Goal: Transaction & Acquisition: Purchase product/service

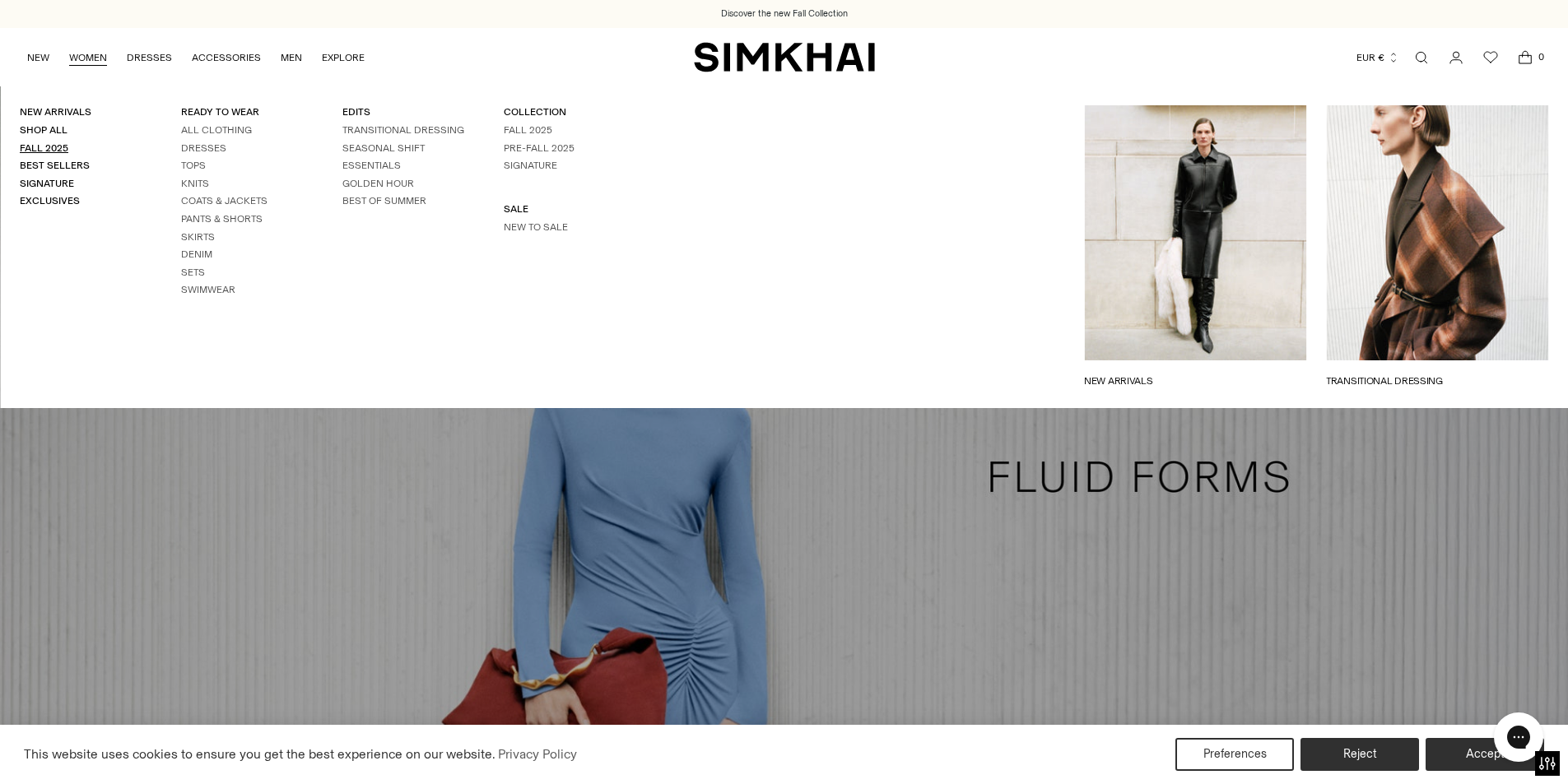
click at [54, 145] on link "Fall 2025" at bounding box center [44, 148] width 49 height 12
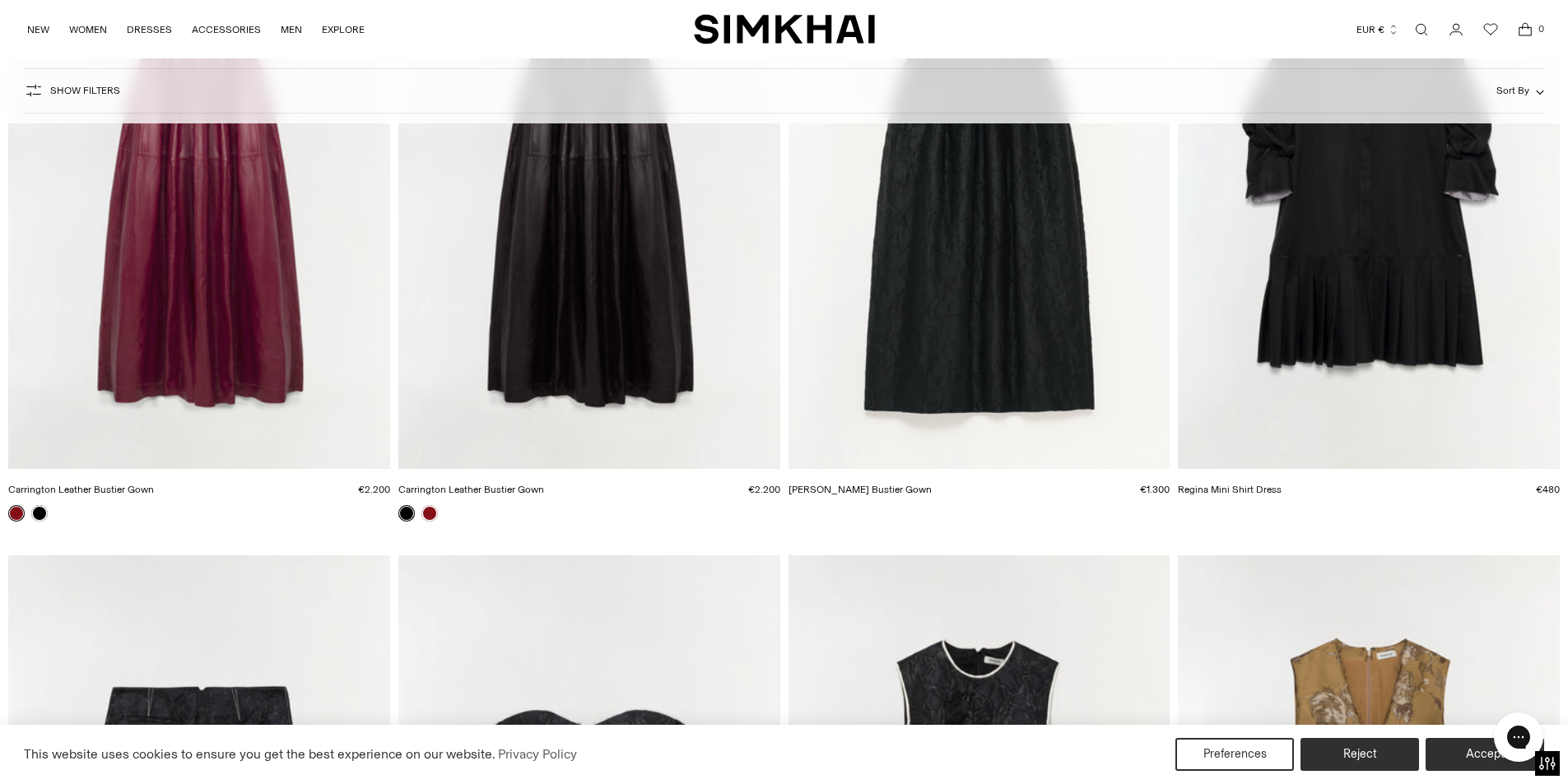
scroll to position [10861, 0]
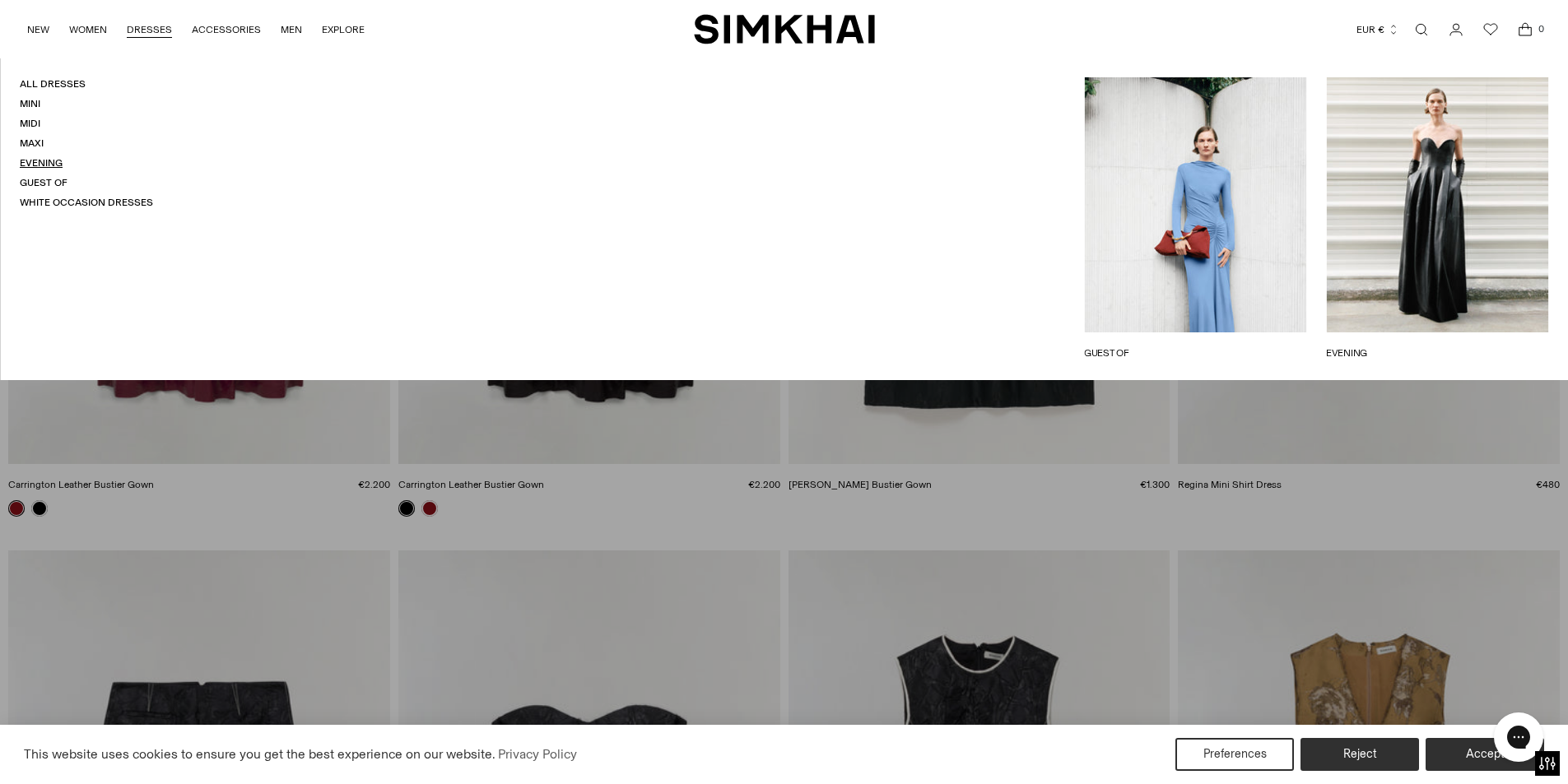
click at [41, 158] on link "Evening" at bounding box center [41, 163] width 43 height 12
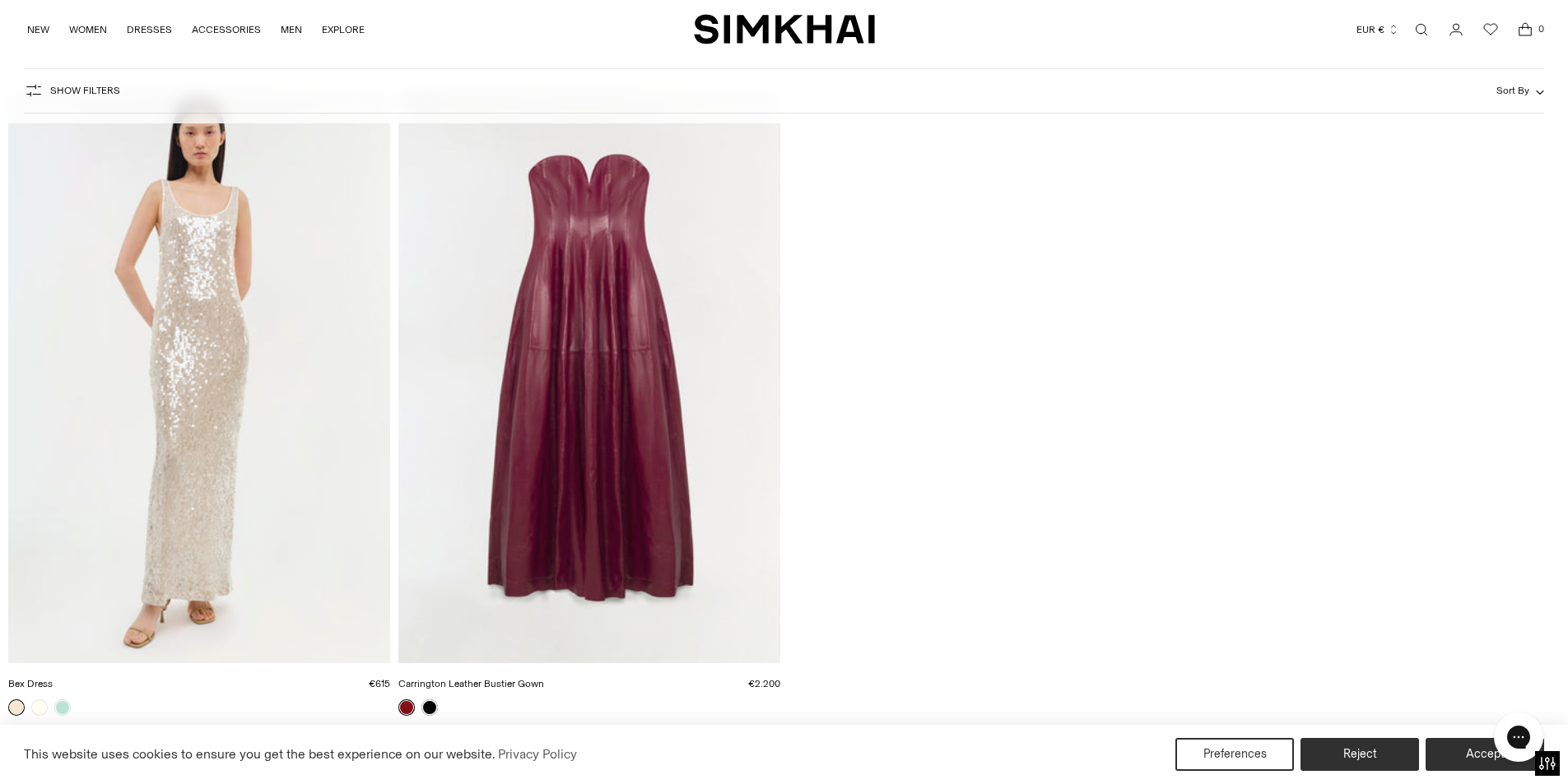
scroll to position [6747, 0]
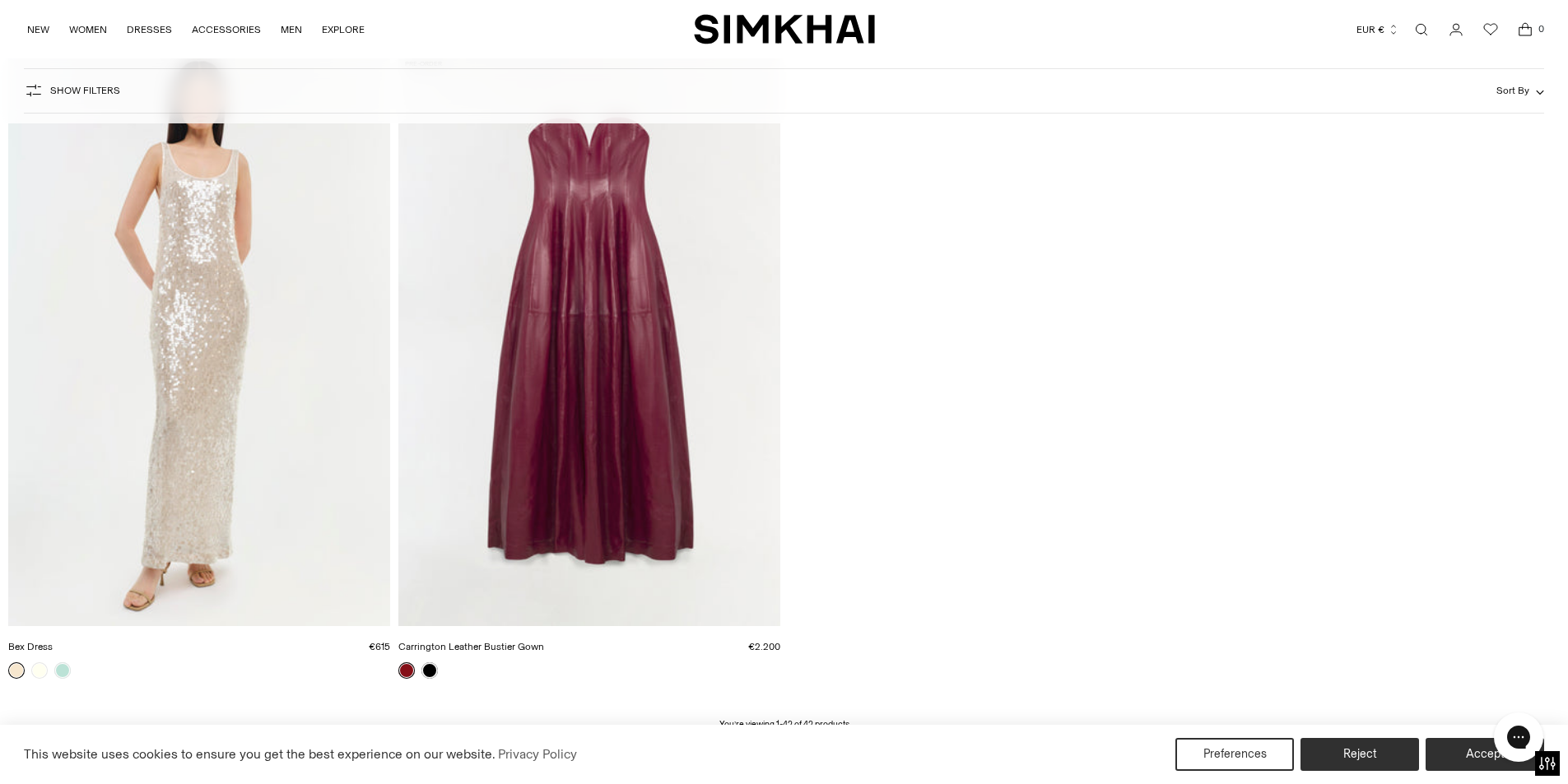
click at [0, 0] on img "Bex Dress" at bounding box center [0, 0] width 0 height 0
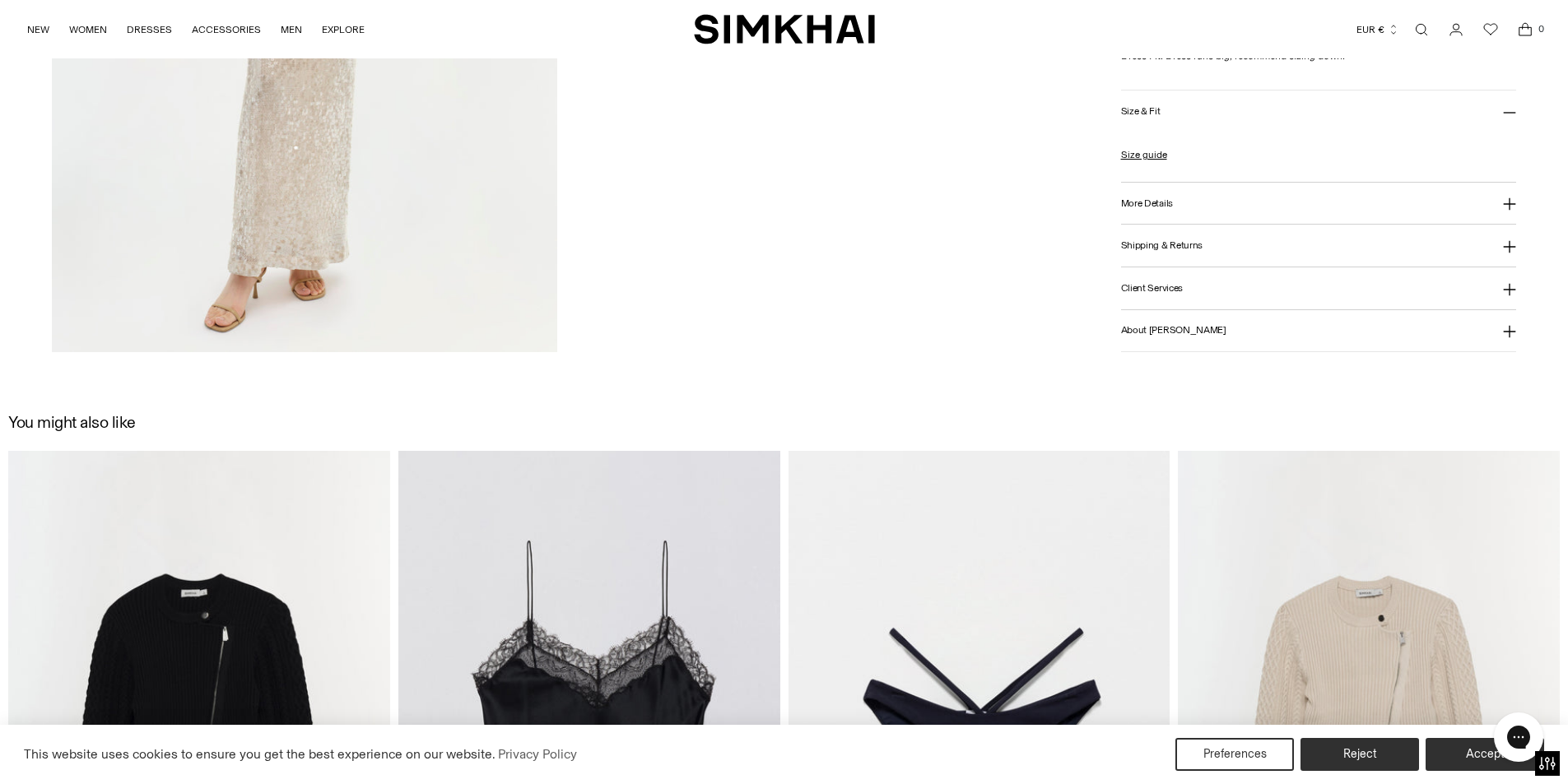
scroll to position [2057, 0]
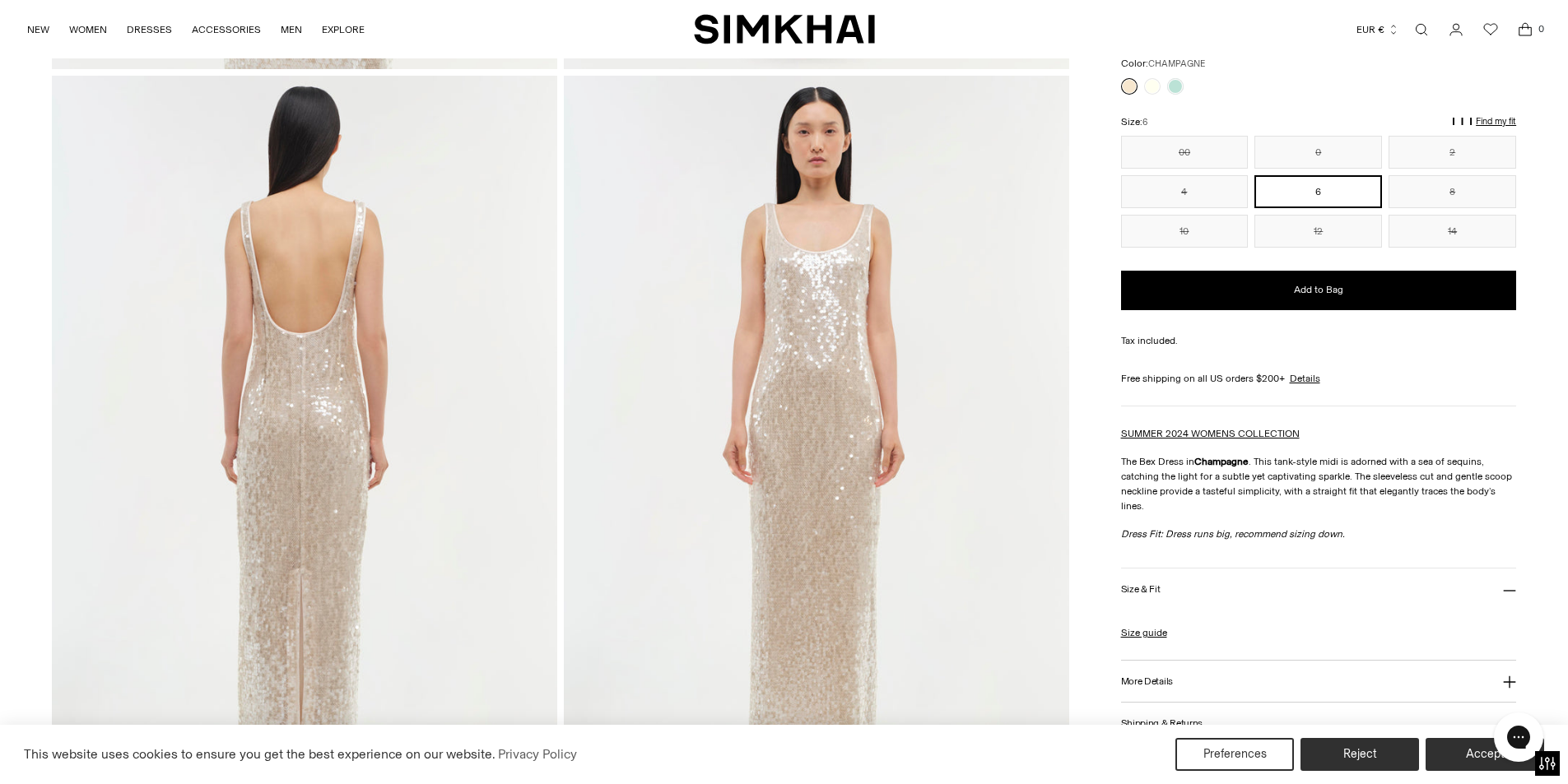
scroll to position [822, 0]
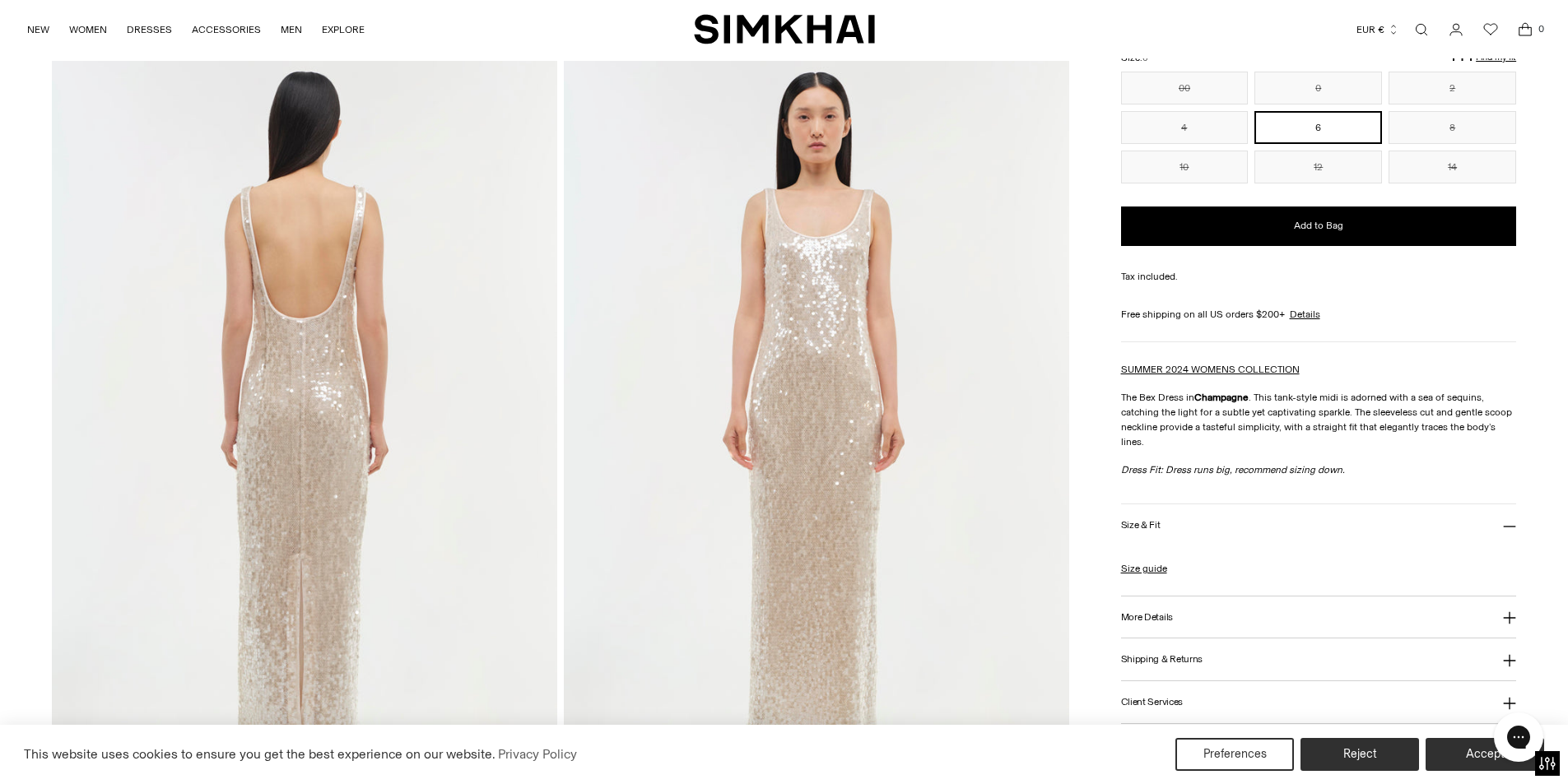
click at [1087, 354] on div "Home / Evening Gowns / Bex Dress Bex Dress Regular price €615 Unit price / per" at bounding box center [784, 440] width 1464 height 2287
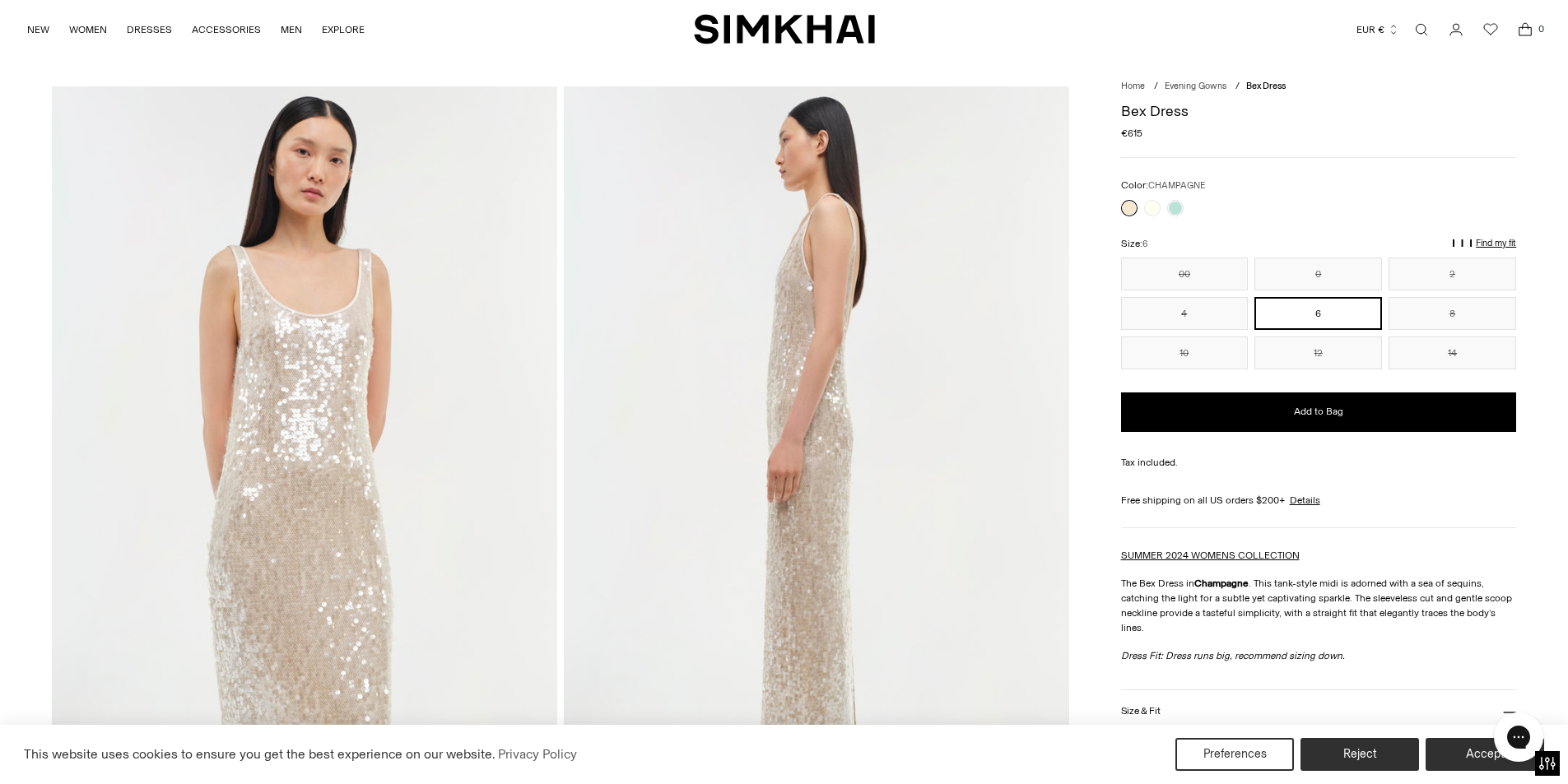
scroll to position [0, 0]
